Goal: Information Seeking & Learning: Learn about a topic

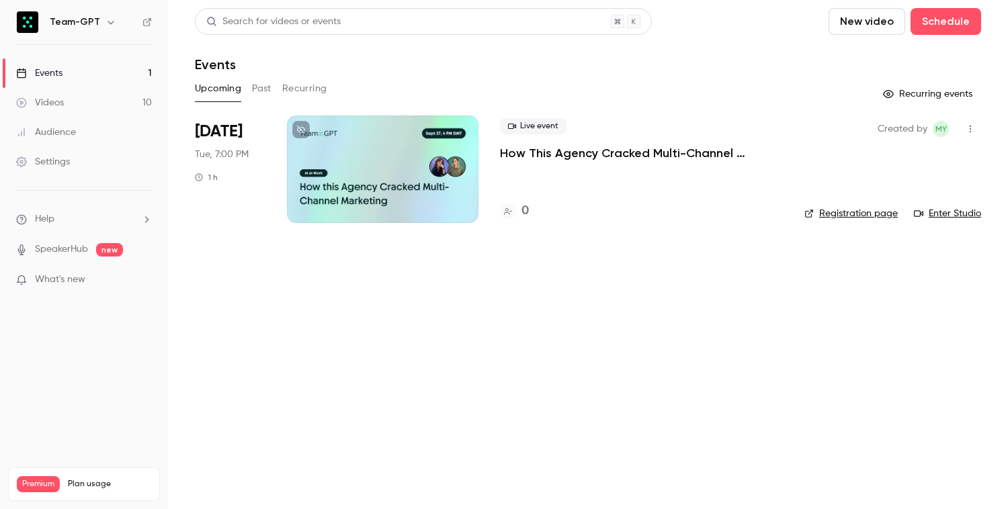
click at [587, 165] on div "Live event How This Agency Cracked Multi-Channel Marketing with Team-GPT 0" at bounding box center [641, 170] width 283 height 108
click at [589, 154] on p "How This Agency Cracked Multi-Channel Marketing with Team-GPT" at bounding box center [641, 153] width 283 height 16
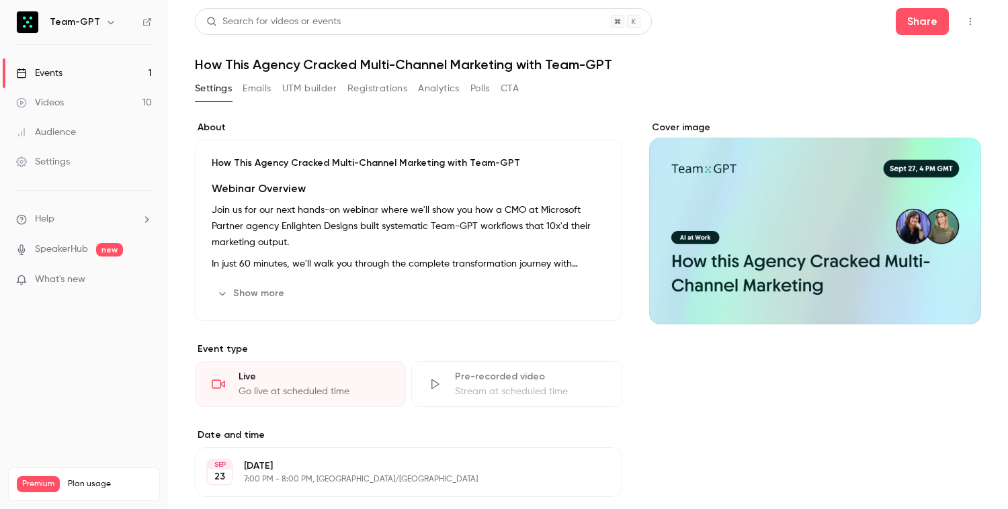
click at [226, 283] on button "Show more" at bounding box center [252, 294] width 81 height 22
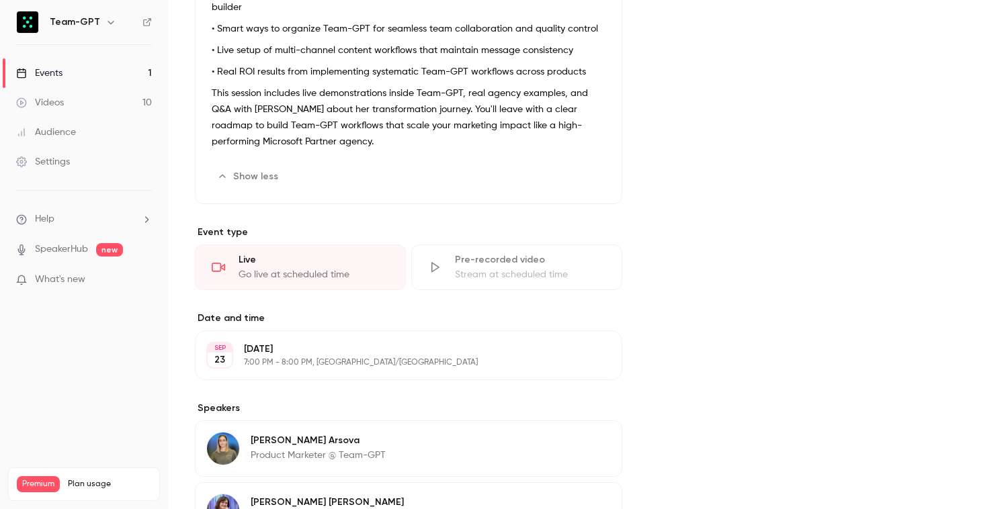
scroll to position [445, 0]
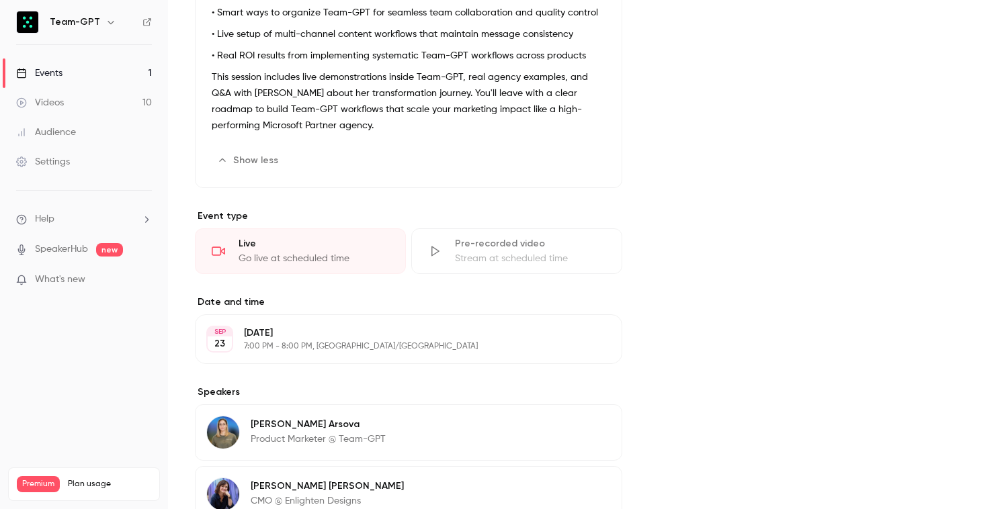
click at [232, 157] on button "Show less" at bounding box center [249, 161] width 75 height 22
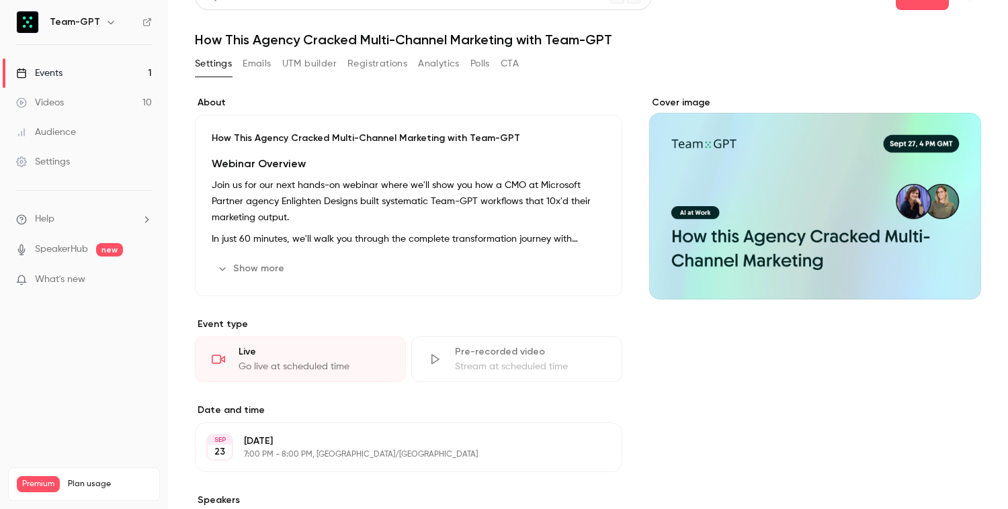
scroll to position [0, 0]
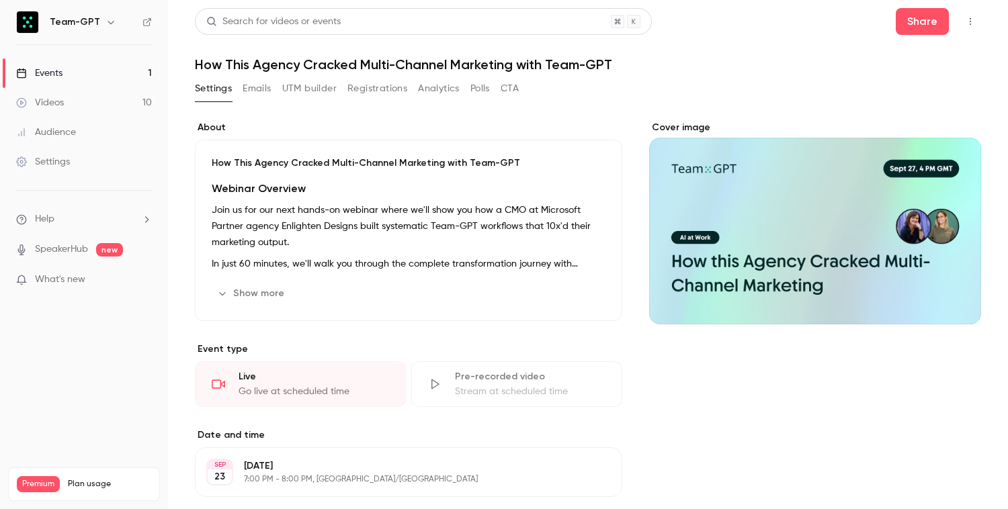
click at [675, 360] on div "Cover image" at bounding box center [815, 440] width 332 height 638
click at [253, 298] on button "Show more" at bounding box center [252, 294] width 81 height 22
